Goal: Task Accomplishment & Management: Manage account settings

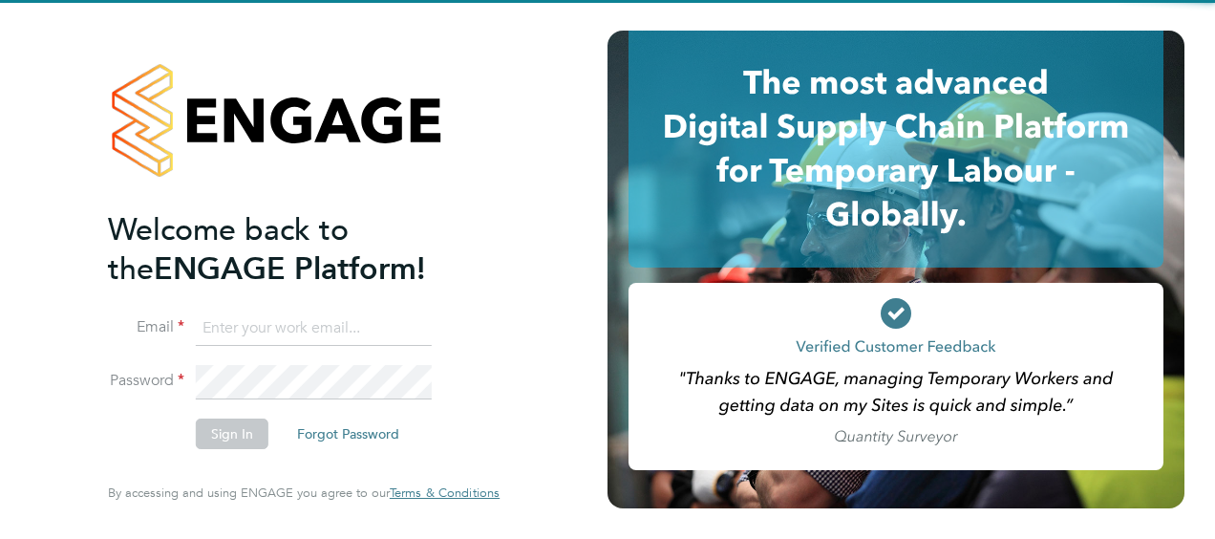
type input "[PERSON_NAME][EMAIL_ADDRESS][PERSON_NAME][DOMAIN_NAME]"
click at [210, 428] on button "Sign In" at bounding box center [232, 433] width 73 height 31
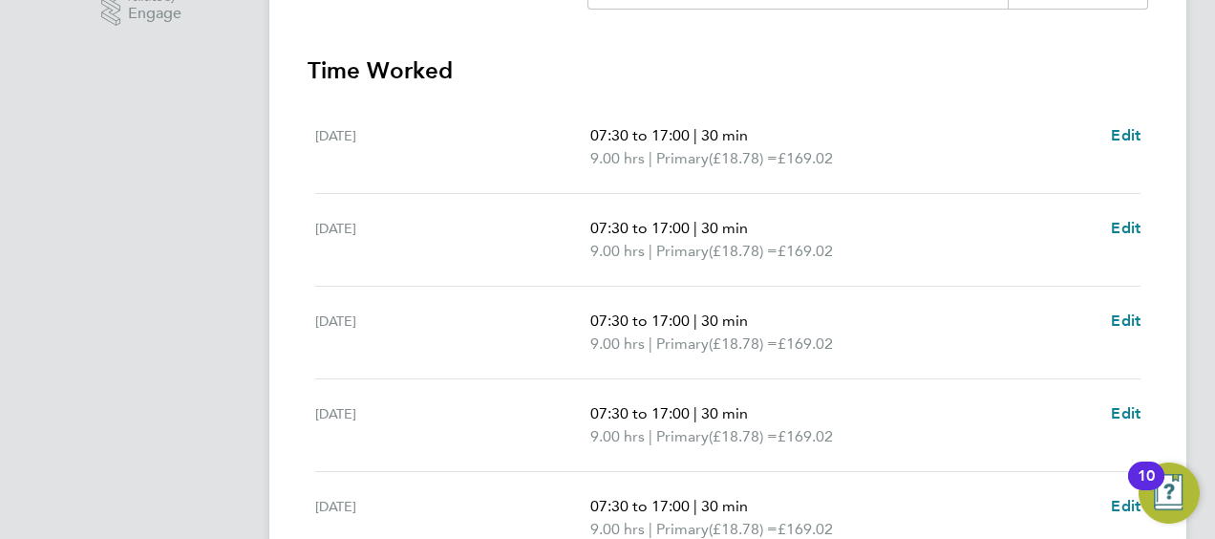
scroll to position [699, 0]
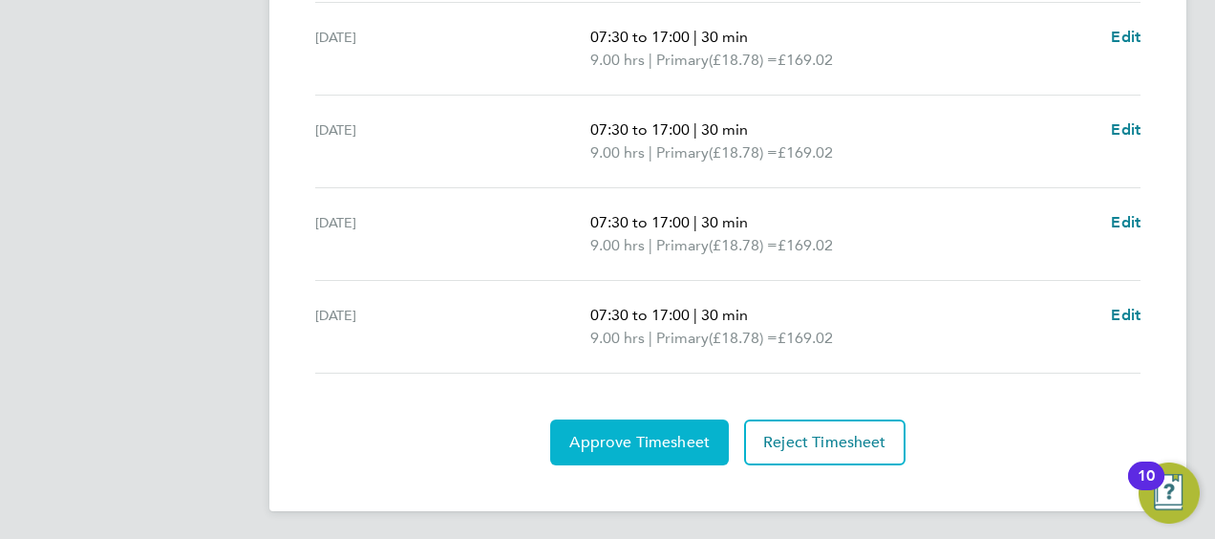
click at [605, 441] on span "Approve Timesheet" at bounding box center [639, 442] width 140 height 19
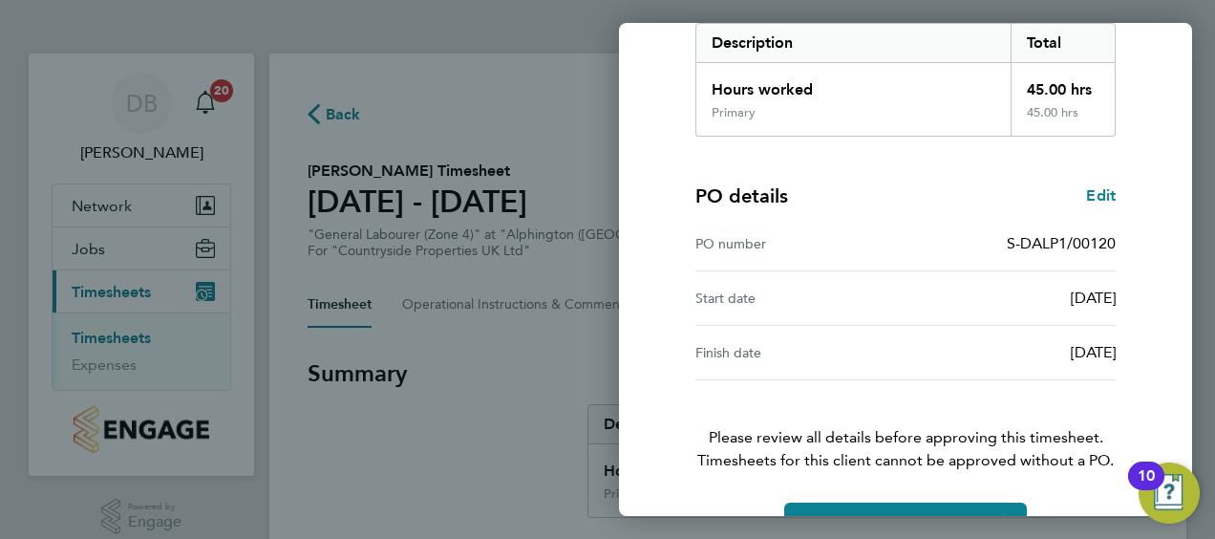
scroll to position [374, 0]
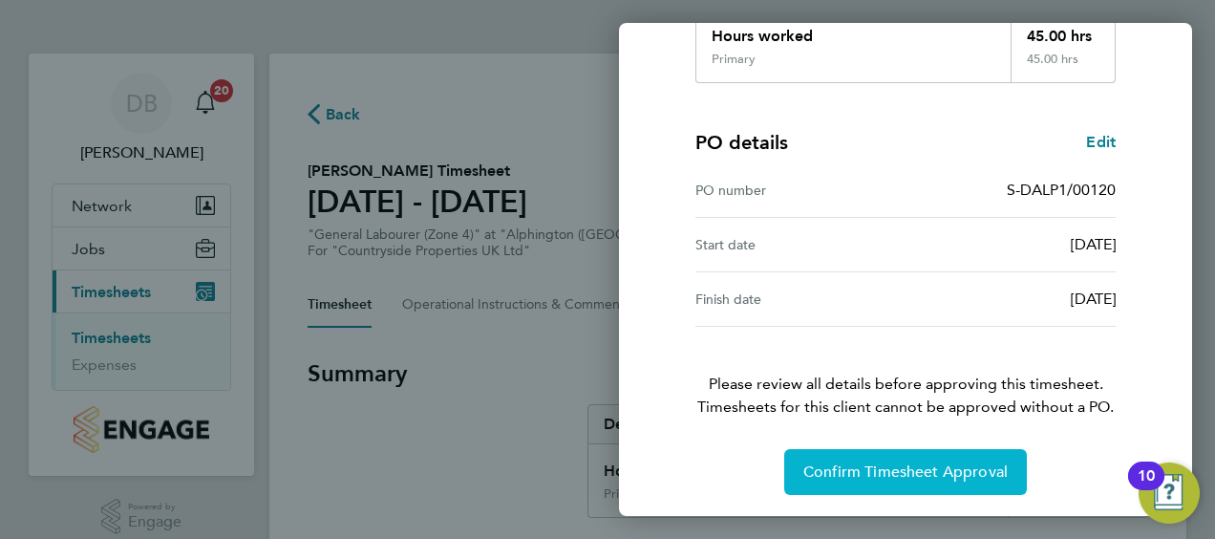
click at [852, 463] on span "Confirm Timesheet Approval" at bounding box center [905, 471] width 204 height 19
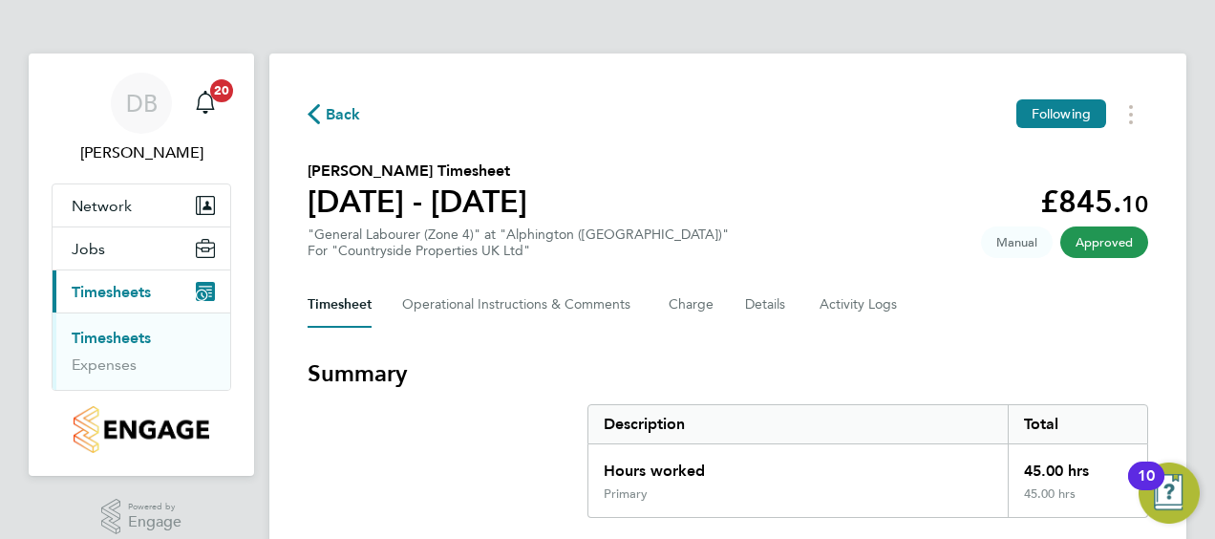
click at [140, 330] on link "Timesheets" at bounding box center [111, 337] width 79 height 18
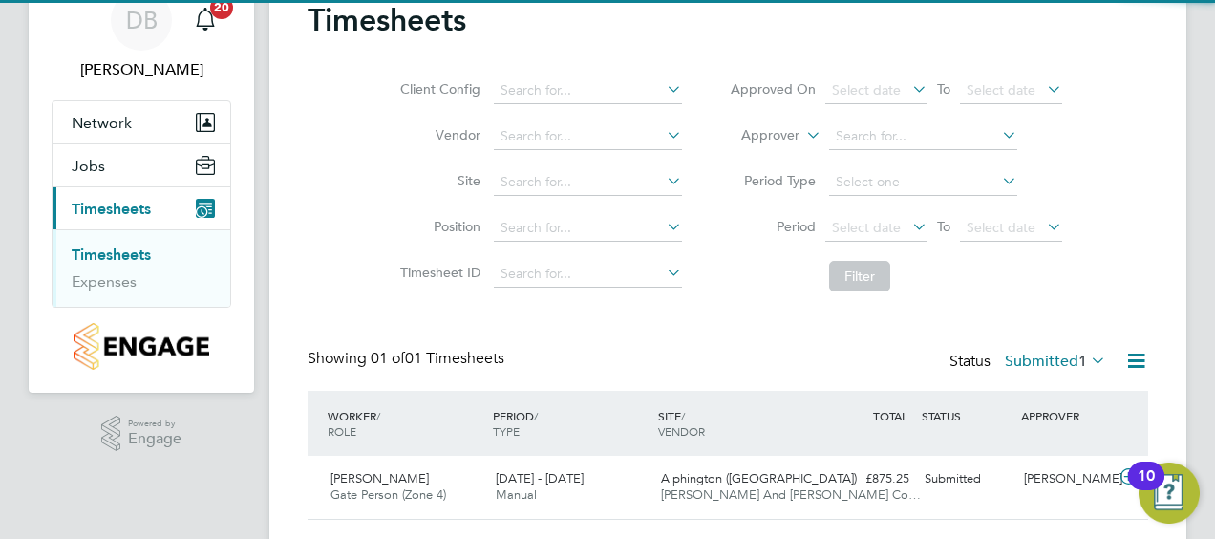
scroll to position [132, 0]
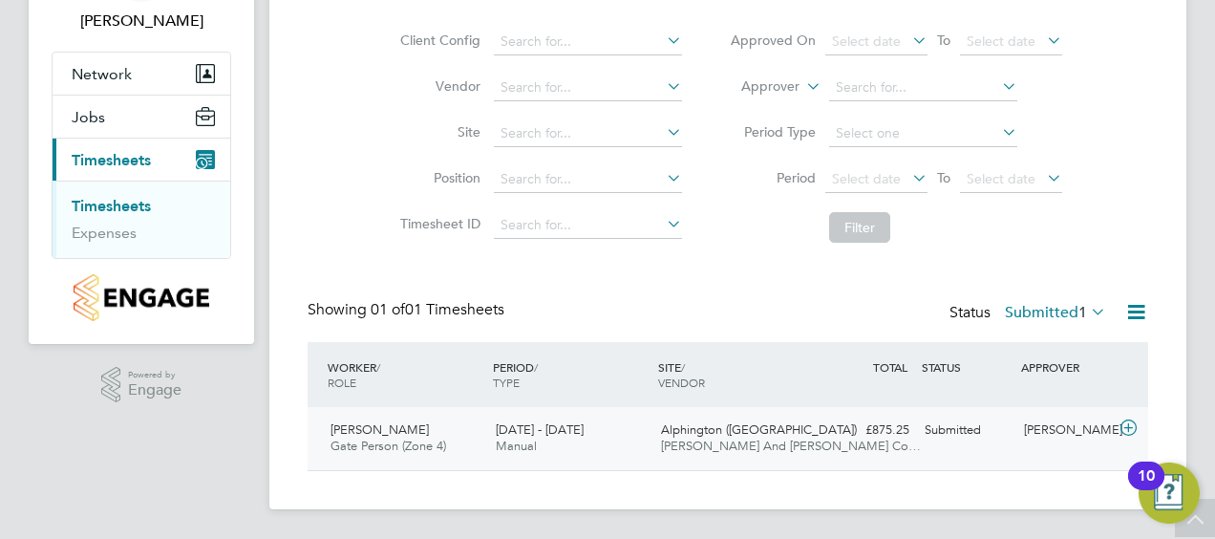
click at [1128, 431] on icon at bounding box center [1128, 427] width 24 height 15
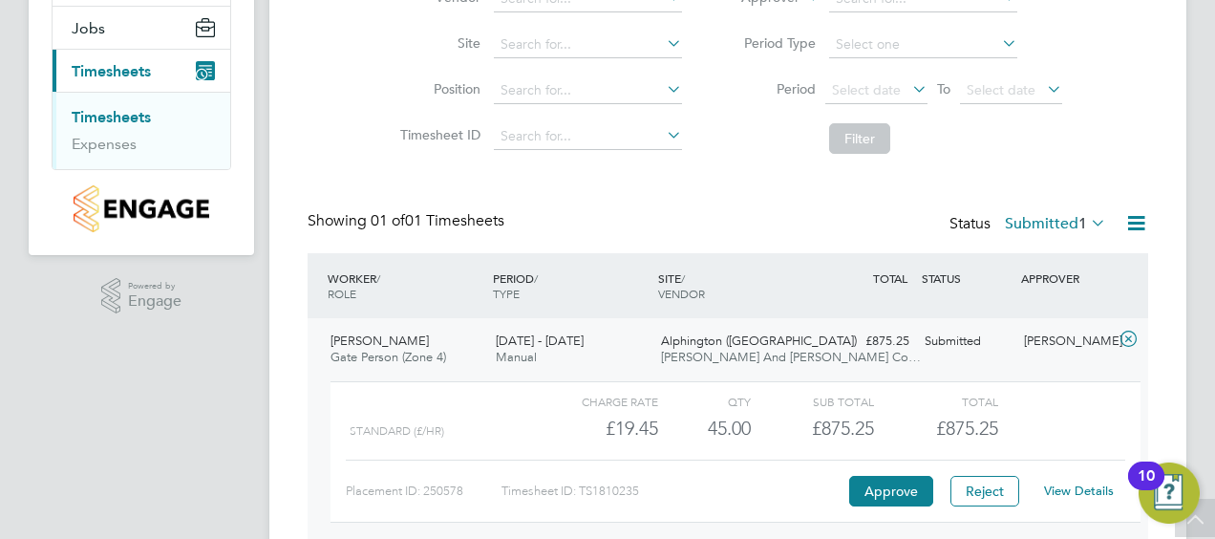
scroll to position [307, 0]
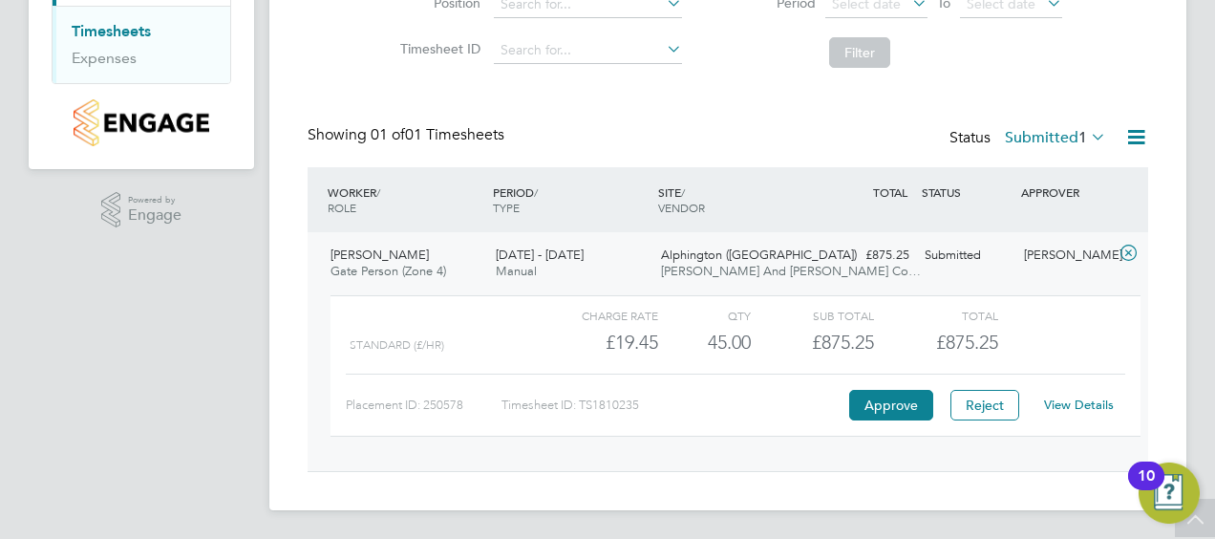
click at [1092, 403] on link "View Details" at bounding box center [1079, 404] width 70 height 16
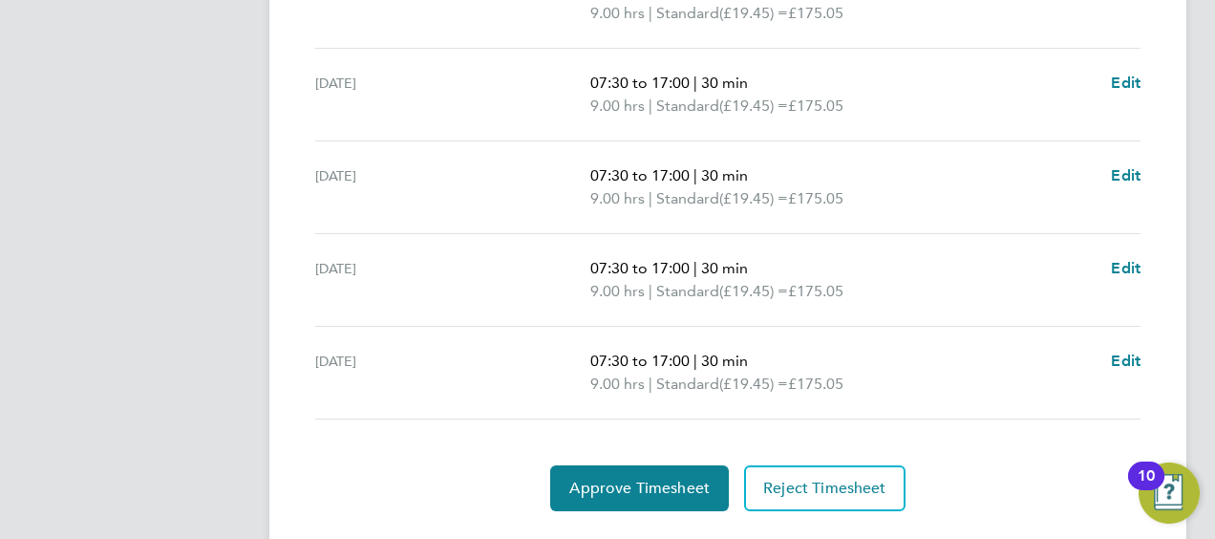
scroll to position [699, 0]
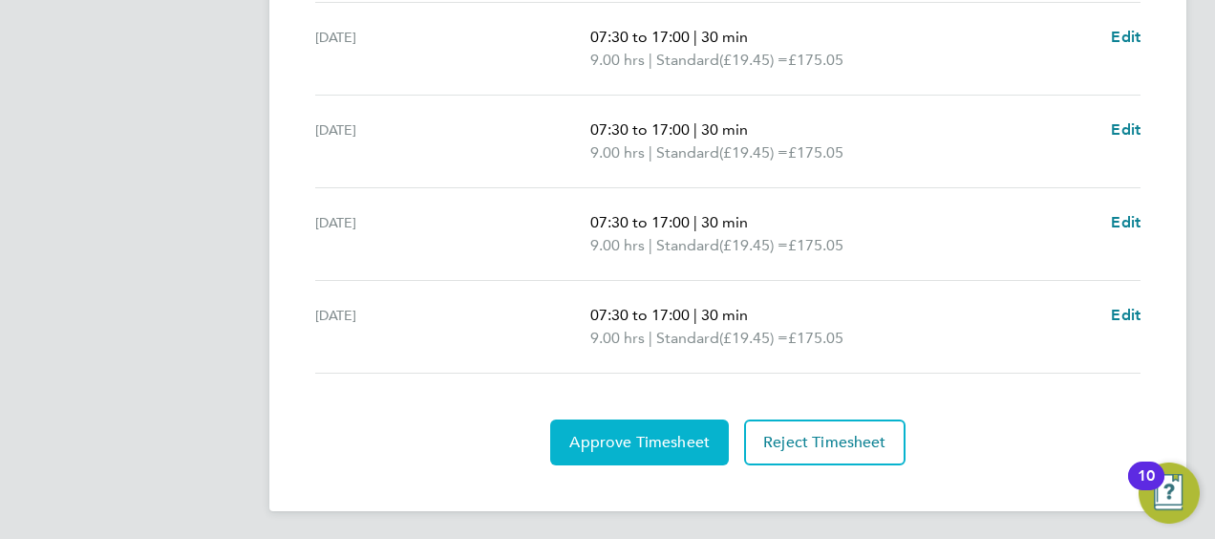
click at [651, 437] on span "Approve Timesheet" at bounding box center [639, 442] width 140 height 19
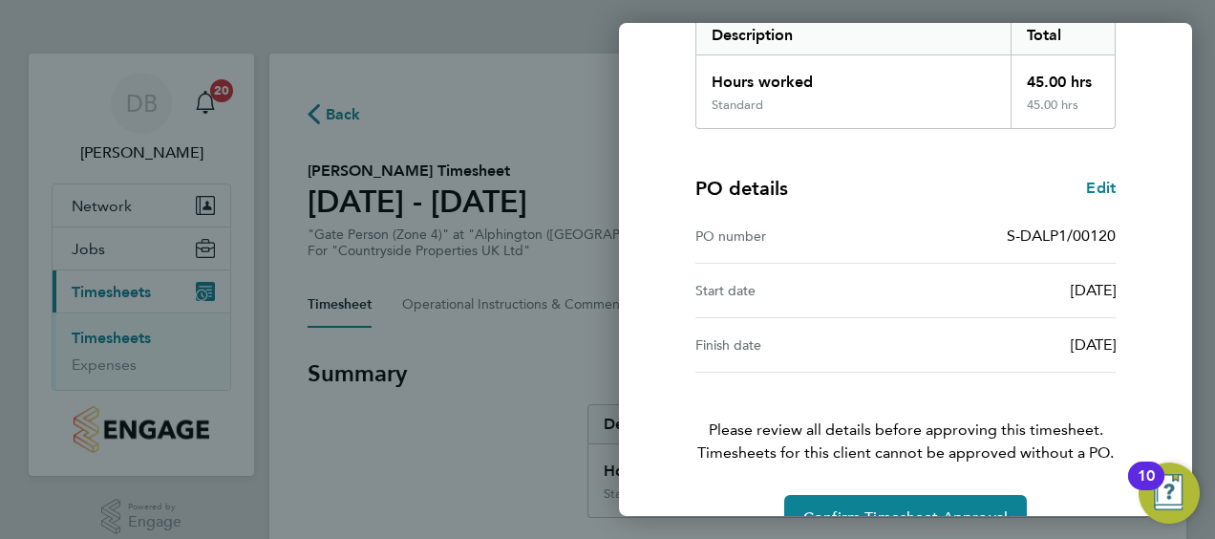
scroll to position [374, 0]
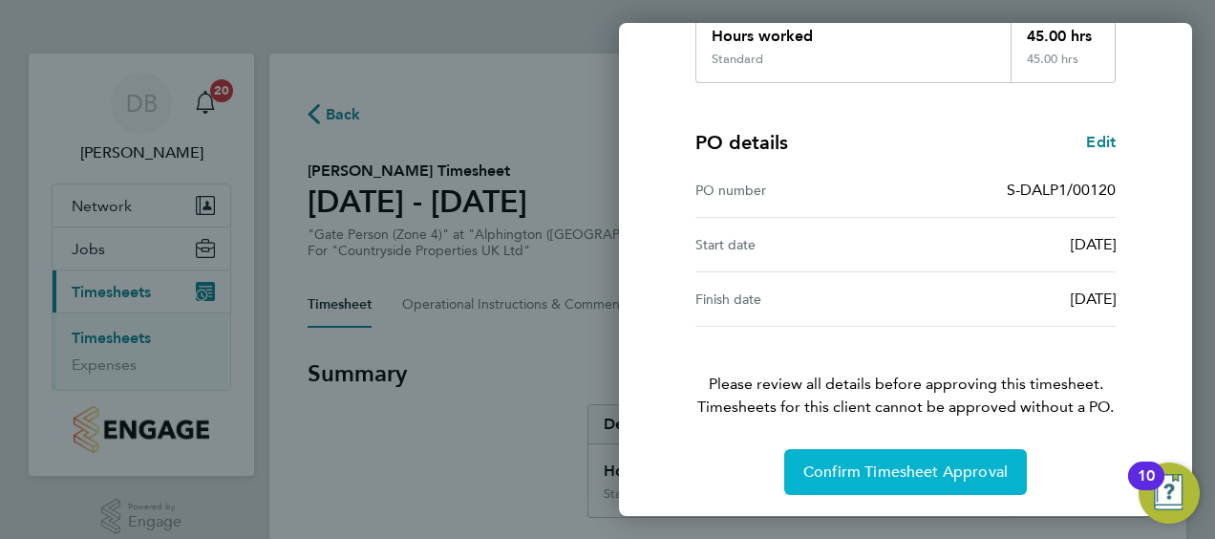
click at [889, 468] on span "Confirm Timesheet Approval" at bounding box center [905, 471] width 204 height 19
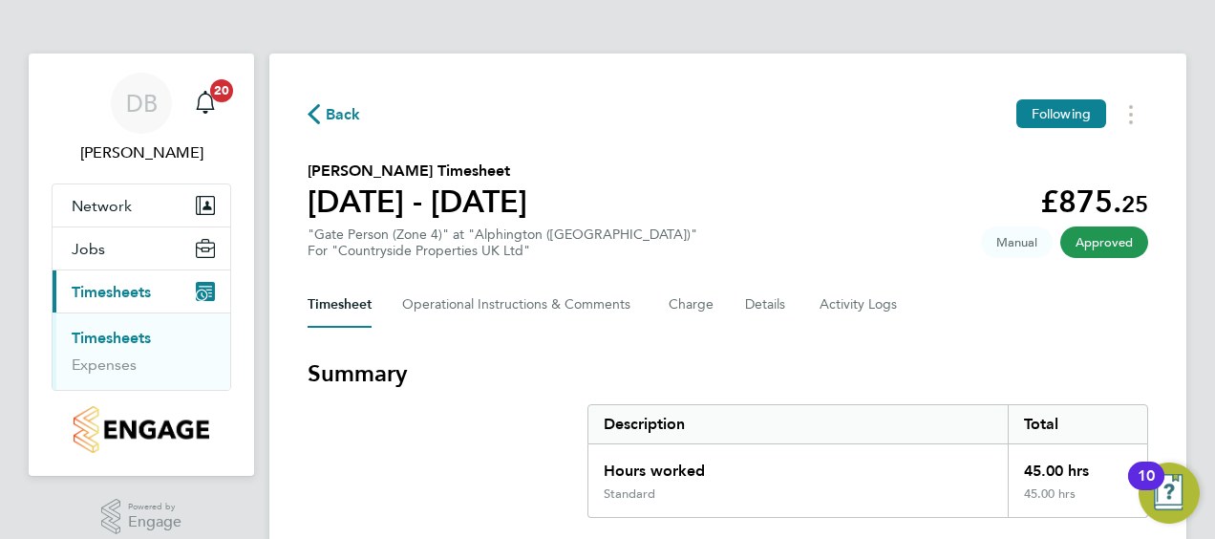
click at [149, 332] on link "Timesheets" at bounding box center [111, 337] width 79 height 18
